Goal: Transaction & Acquisition: Purchase product/service

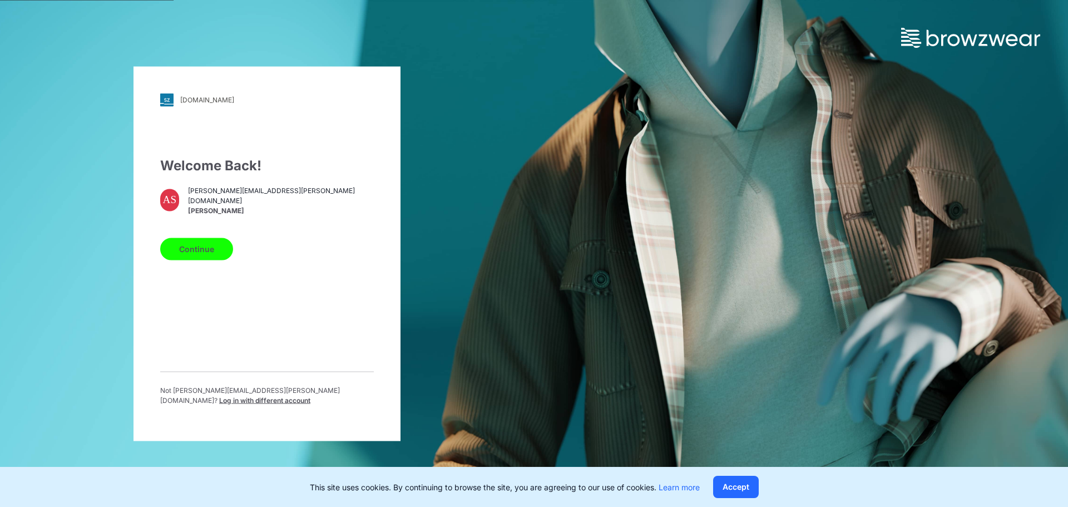
click at [190, 253] on button "Continue" at bounding box center [196, 248] width 73 height 22
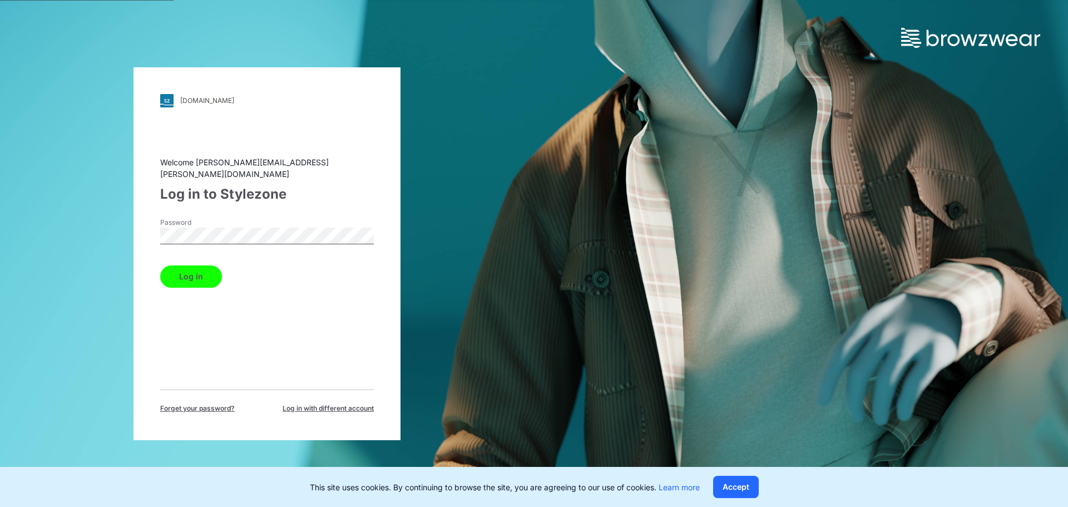
click at [160, 265] on button "Log in" at bounding box center [191, 276] width 62 height 22
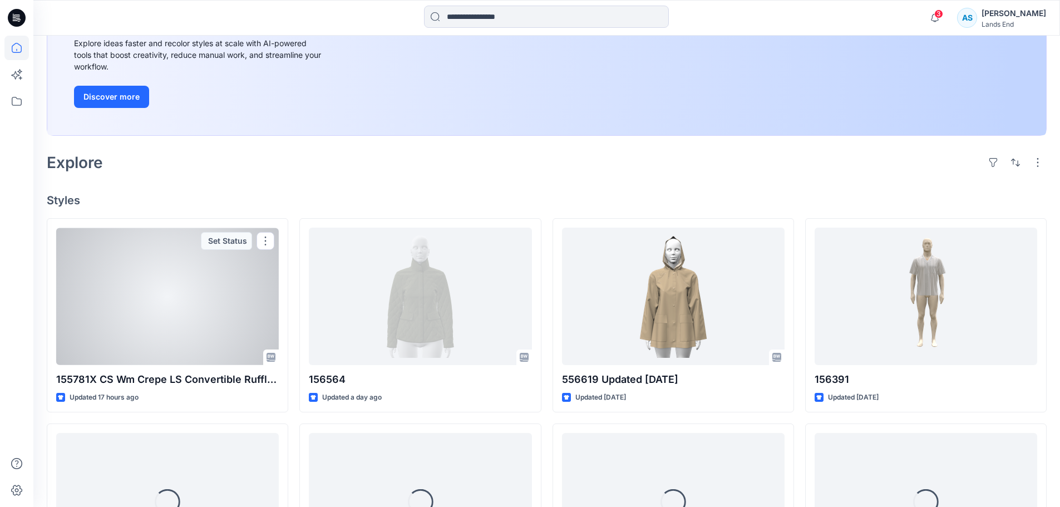
scroll to position [167, 0]
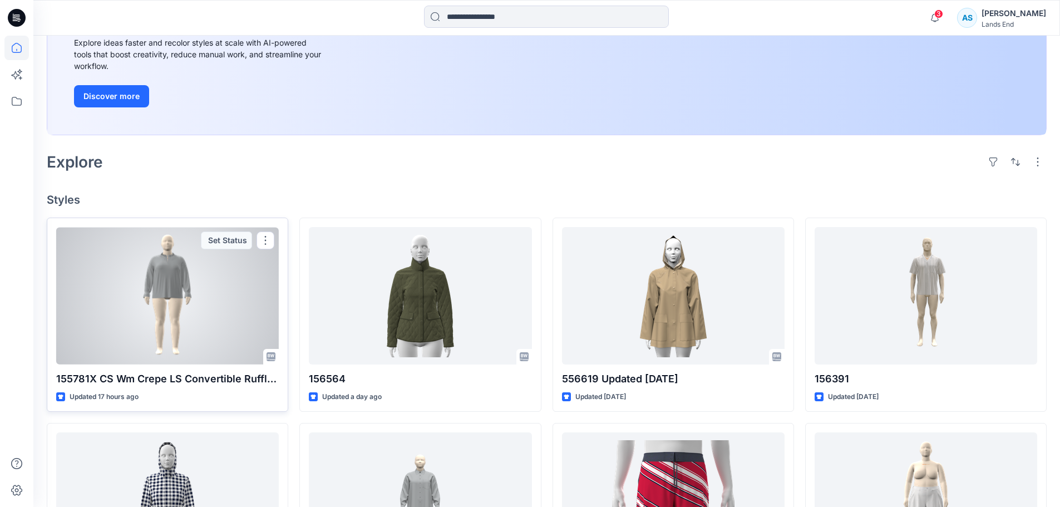
click at [158, 273] on div at bounding box center [167, 295] width 222 height 137
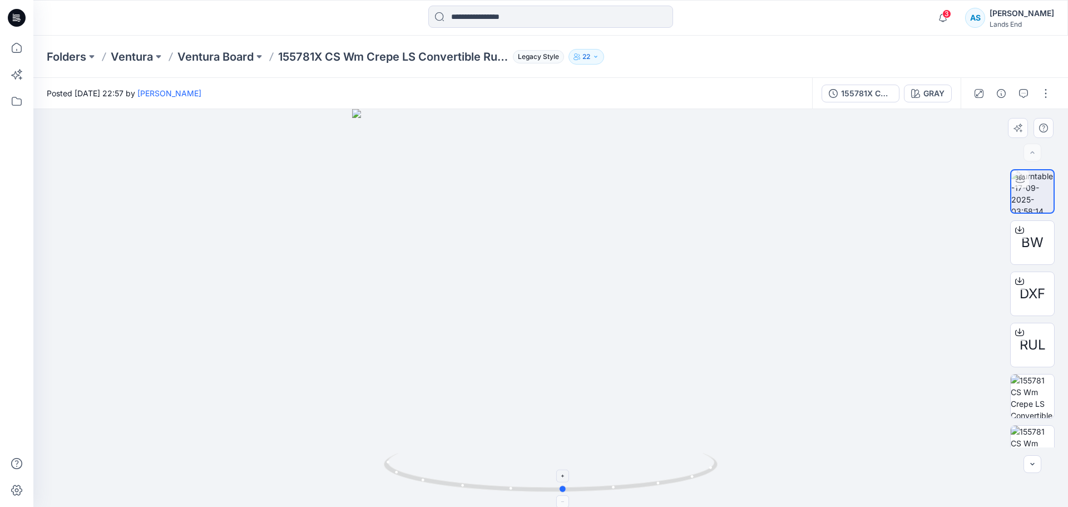
drag, startPoint x: 601, startPoint y: 483, endPoint x: 614, endPoint y: 483, distance: 12.8
click at [614, 483] on icon at bounding box center [552, 474] width 337 height 42
click at [1018, 394] on img at bounding box center [1032, 395] width 43 height 43
drag, startPoint x: 602, startPoint y: 144, endPoint x: 607, endPoint y: 280, distance: 135.8
click at [607, 281] on img at bounding box center [550, 308] width 631 height 398
